Goal: Find contact information: Find contact information

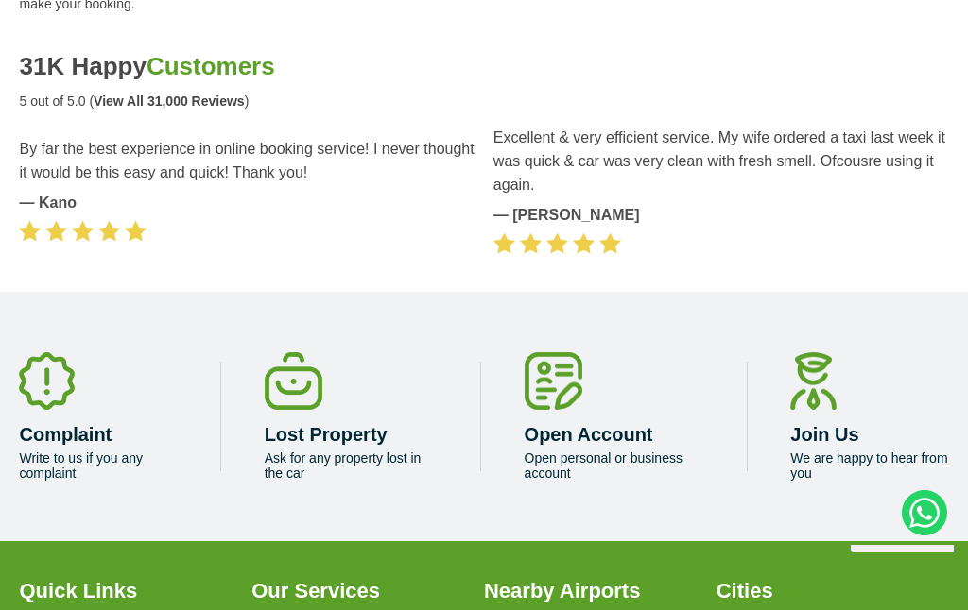
scroll to position [5575, 0]
